Goal: Task Accomplishment & Management: Manage account settings

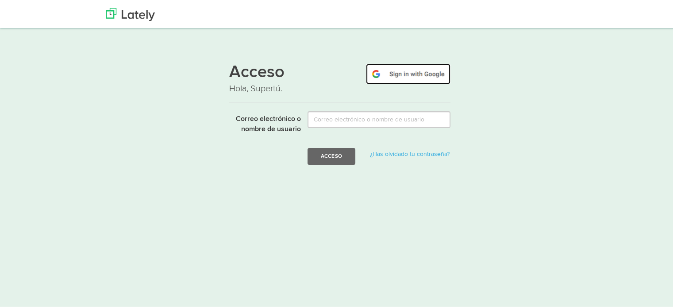
click at [432, 73] on img at bounding box center [408, 72] width 85 height 20
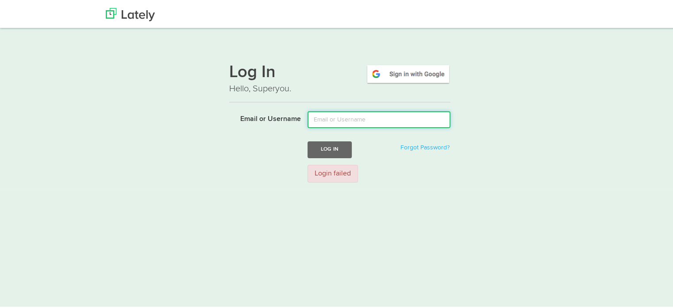
click at [379, 123] on input "Email or Username" at bounding box center [379, 118] width 143 height 17
type input "jeniferpujol@gmail.com"
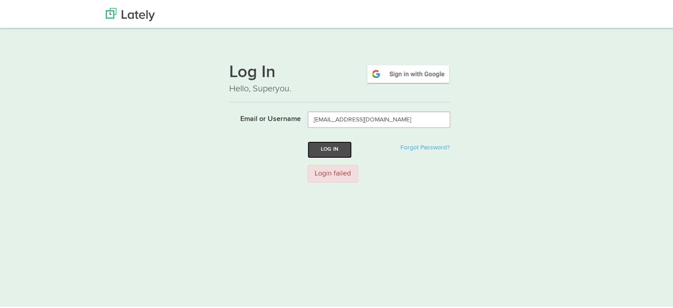
click at [331, 150] on button "Log In" at bounding box center [330, 148] width 44 height 16
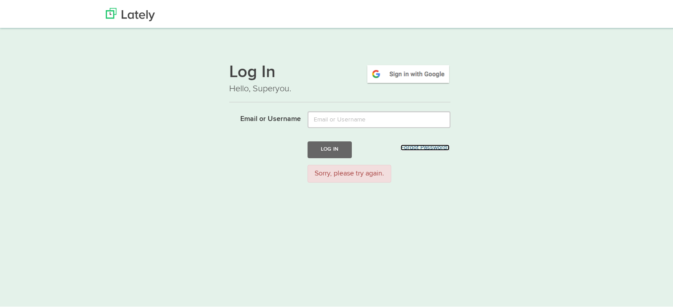
drag, startPoint x: 418, startPoint y: 146, endPoint x: 418, endPoint y: 151, distance: 5.3
click at [418, 146] on link "Forgot Password?" at bounding box center [425, 146] width 49 height 6
